Goal: Information Seeking & Learning: Learn about a topic

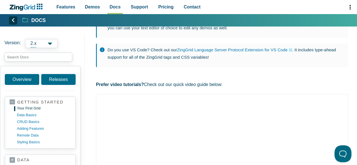
scroll to position [205, 0]
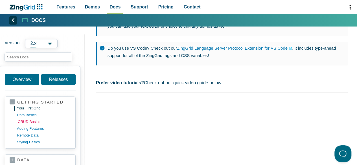
click at [26, 121] on link "CRUD basics" at bounding box center [45, 121] width 54 height 7
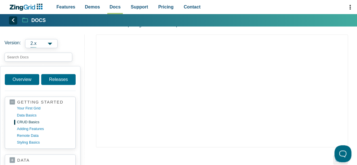
scroll to position [423, 0]
click at [28, 55] on input "search input" at bounding box center [39, 56] width 68 height 9
type input "editor="
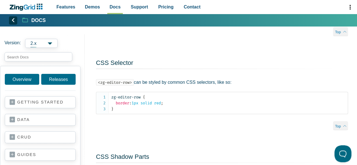
scroll to position [605, 0]
